Goal: Check status: Check status

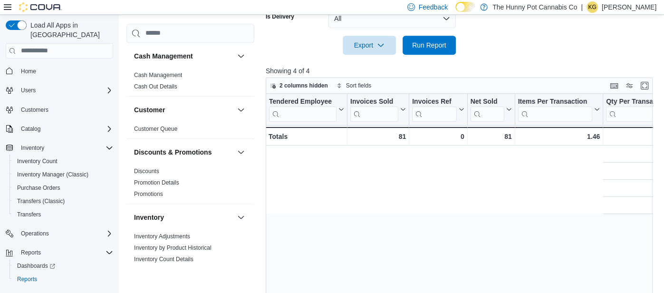
scroll to position [0, 434]
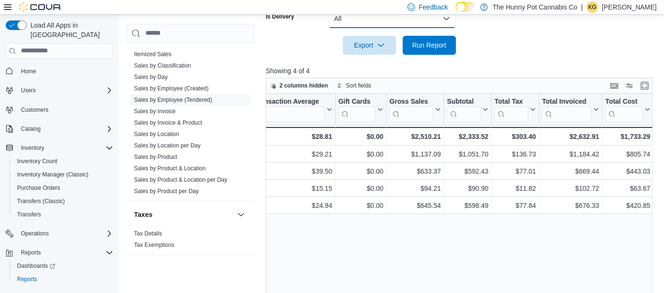
click at [429, 20] on button "All" at bounding box center [391, 18] width 127 height 19
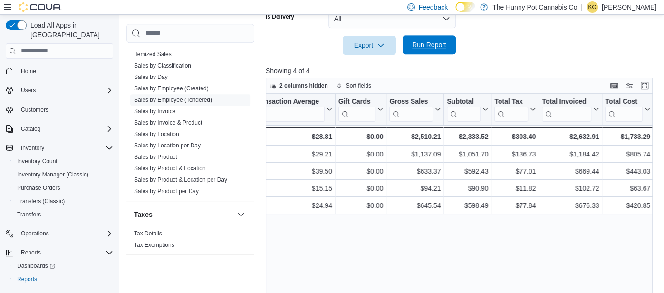
click at [403, 46] on button "Run Report" at bounding box center [429, 44] width 53 height 19
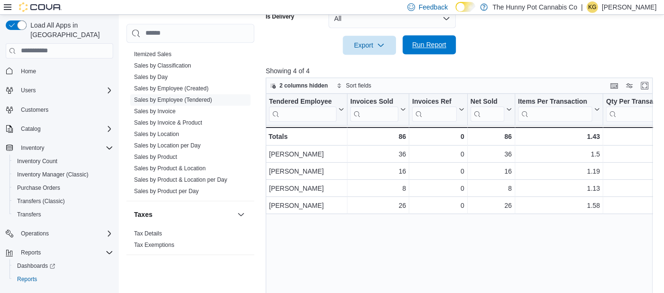
click at [443, 40] on span "Run Report" at bounding box center [429, 45] width 34 height 10
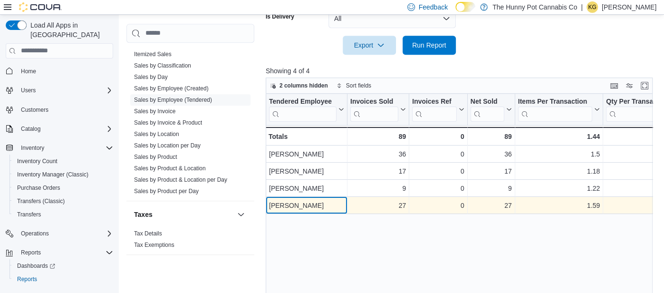
click at [330, 200] on div "[PERSON_NAME]" at bounding box center [306, 205] width 75 height 11
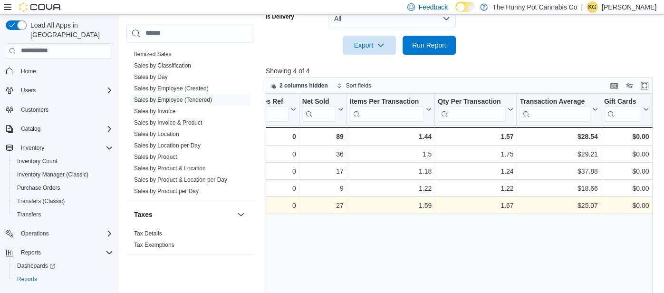
scroll to position [0, 272]
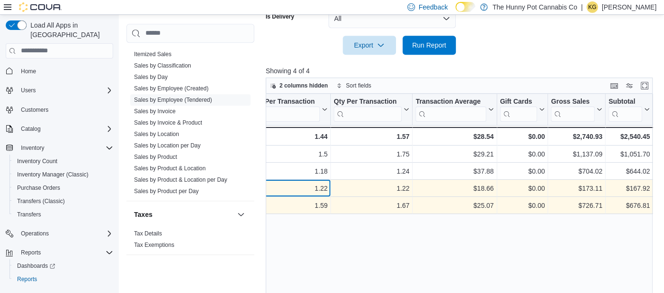
click at [328, 193] on div "1.22 - Items Per Transaction, column 5, row 3" at bounding box center [287, 188] width 88 height 17
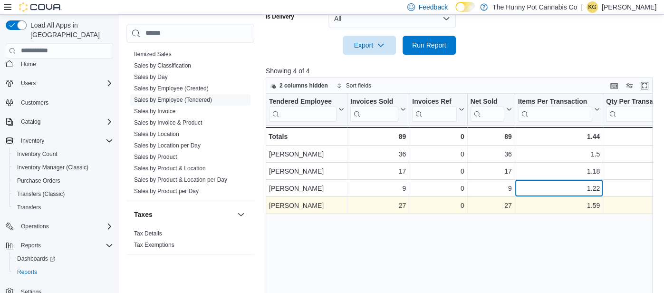
scroll to position [0, 0]
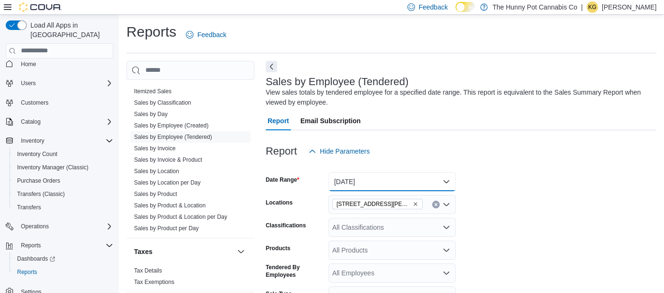
click at [379, 177] on button "[DATE]" at bounding box center [391, 181] width 127 height 19
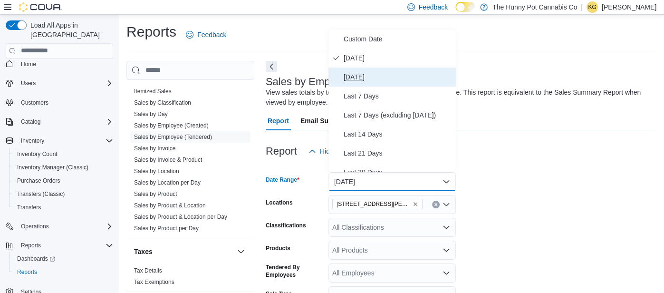
click at [373, 69] on button "[DATE]" at bounding box center [391, 76] width 127 height 19
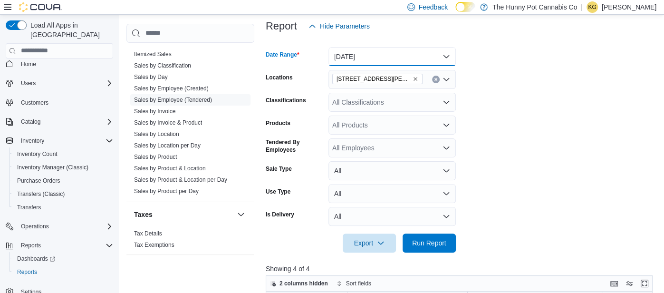
scroll to position [119, 0]
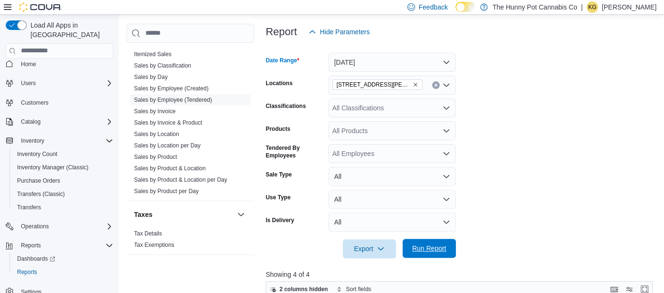
click at [423, 247] on span "Run Report" at bounding box center [429, 248] width 34 height 10
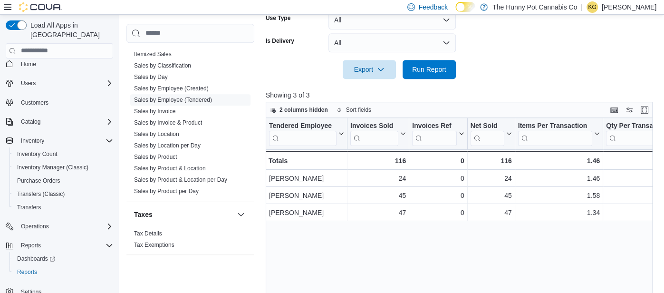
scroll to position [300, 0]
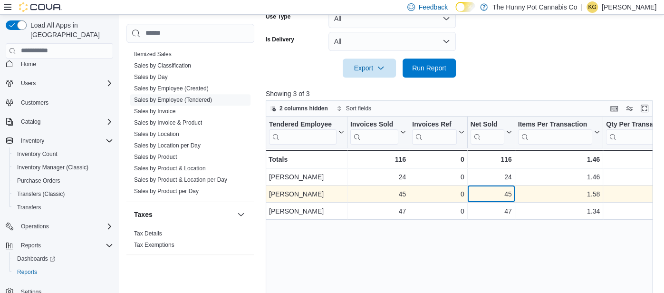
click at [506, 193] on div "45" at bounding box center [491, 193] width 41 height 11
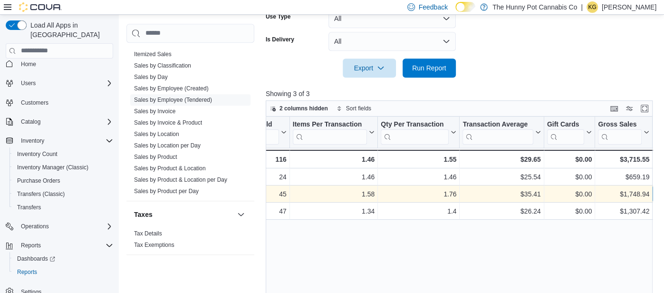
scroll to position [0, 272]
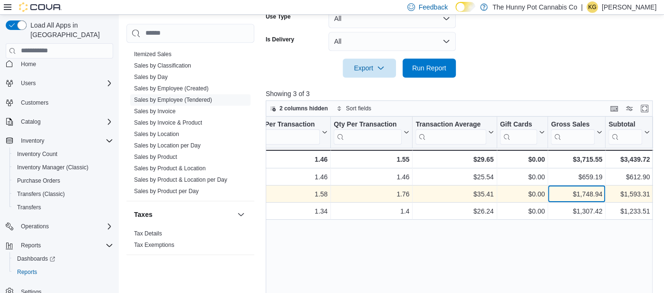
click at [562, 186] on div "$1,748.94 - Gross Sales, column 9, row 2" at bounding box center [577, 193] width 58 height 17
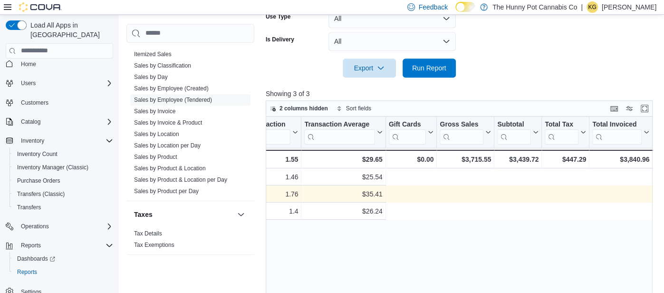
scroll to position [0, 0]
